Goal: Task Accomplishment & Management: Manage account settings

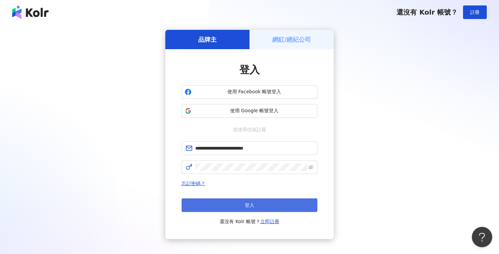
click at [288, 203] on button "登入" at bounding box center [250, 206] width 136 height 14
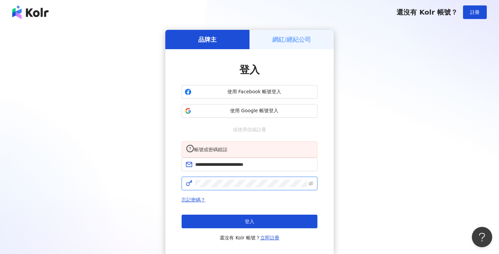
click at [181, 193] on div "**********" at bounding box center [249, 152] width 168 height 206
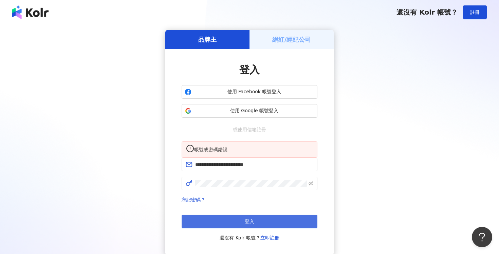
click at [206, 225] on button "登入" at bounding box center [250, 222] width 136 height 14
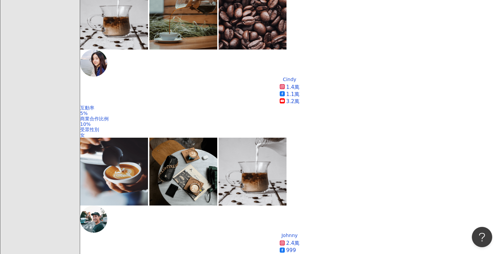
scroll to position [247, 0]
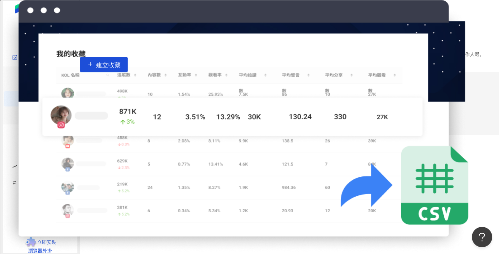
scroll to position [36, 0]
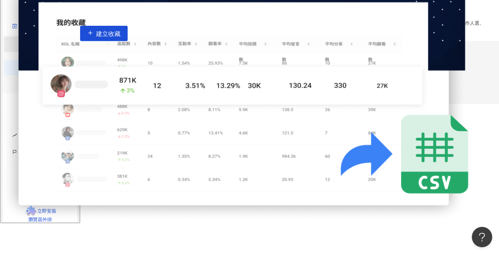
click at [55, 47] on link "網紅管理" at bounding box center [45, 43] width 19 height 5
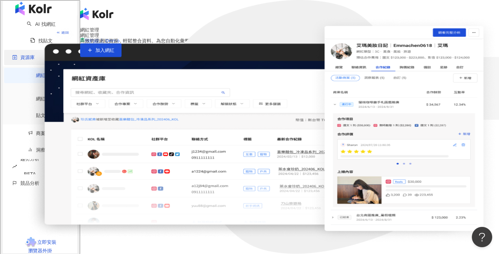
click at [65, 65] on div "資源庫" at bounding box center [40, 57] width 72 height 15
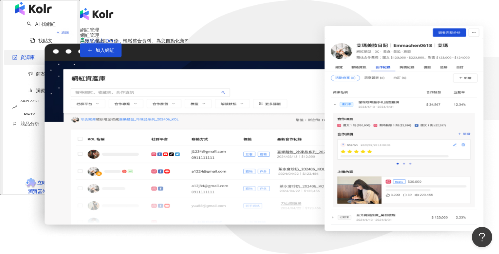
click at [67, 65] on div "資源庫" at bounding box center [40, 57] width 72 height 15
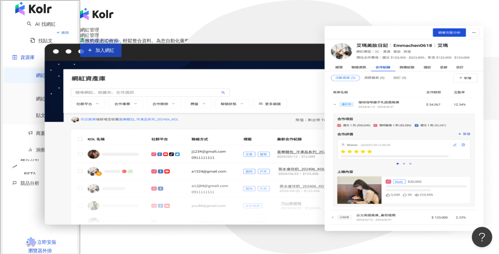
click at [121, 57] on button "加入網紅" at bounding box center [100, 50] width 41 height 14
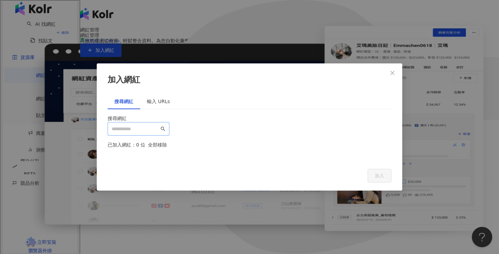
click at [169, 122] on span at bounding box center [139, 129] width 62 height 14
click at [381, 154] on div at bounding box center [250, 157] width 284 height 7
click at [169, 122] on span at bounding box center [139, 129] width 62 height 14
type input "***"
click at [390, 70] on icon "close" at bounding box center [392, 72] width 5 height 5
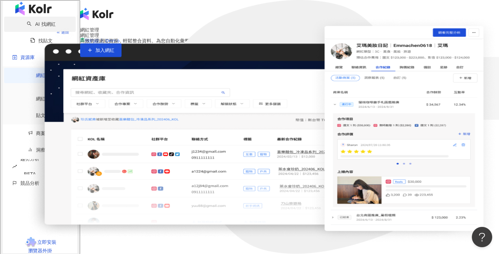
click at [54, 27] on link "AI 找網紅" at bounding box center [41, 23] width 29 height 5
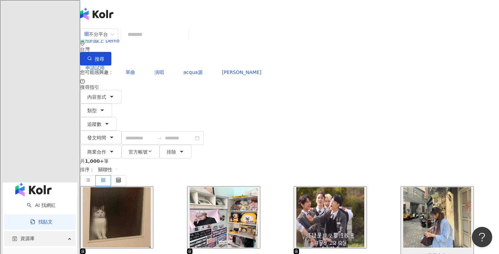
click at [56, 231] on div "資源庫" at bounding box center [40, 238] width 72 height 15
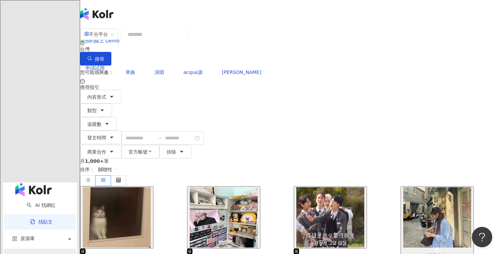
click at [37, 254] on link "網紅管理" at bounding box center [45, 256] width 19 height 5
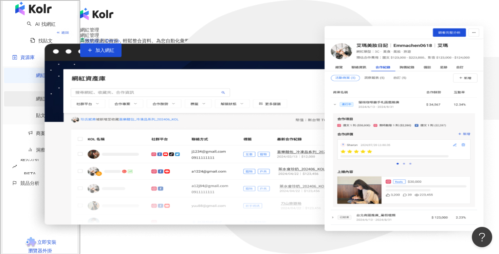
click at [37, 99] on link "網紅收藏" at bounding box center [45, 98] width 19 height 5
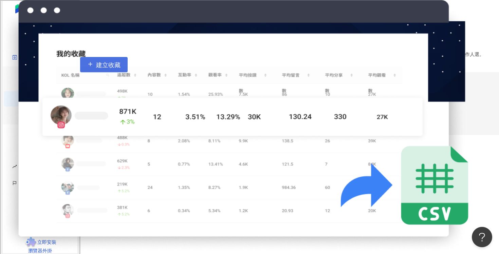
click at [120, 69] on span "建立收藏" at bounding box center [108, 64] width 24 height 7
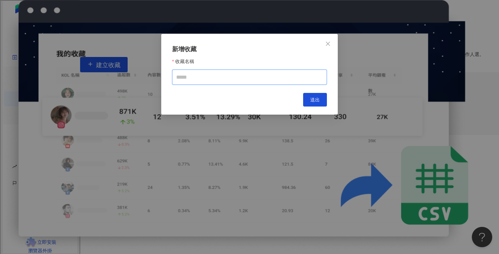
click at [262, 79] on input "收藏名稱" at bounding box center [249, 77] width 155 height 15
type input "***"
